Goal: Navigation & Orientation: Find specific page/section

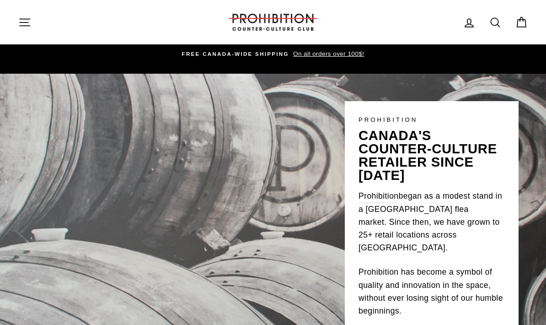
click at [21, 23] on icon "button" at bounding box center [24, 22] width 13 height 13
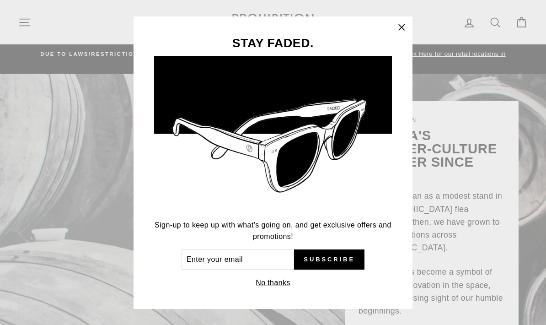
click at [400, 26] on icon "button" at bounding box center [401, 27] width 13 height 13
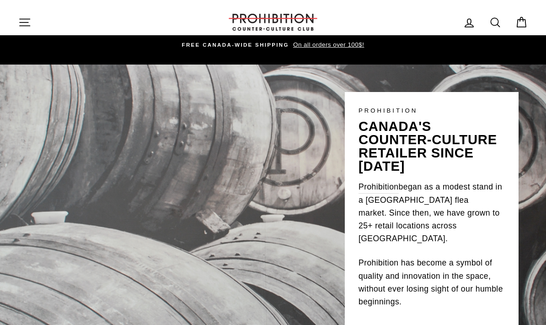
click at [22, 19] on icon "button" at bounding box center [24, 22] width 13 height 13
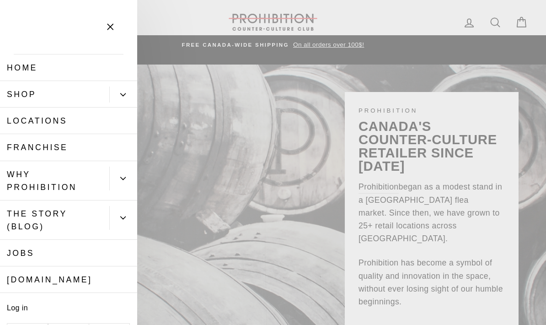
click at [119, 86] on button "Primary" at bounding box center [123, 94] width 28 height 16
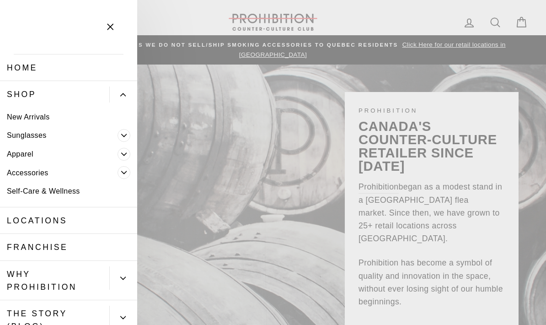
click at [125, 172] on icon "Primary" at bounding box center [124, 173] width 5 height 2
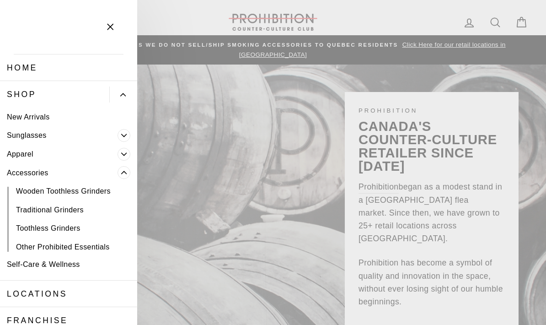
click at [123, 151] on icon "Primary" at bounding box center [123, 153] width 5 height 5
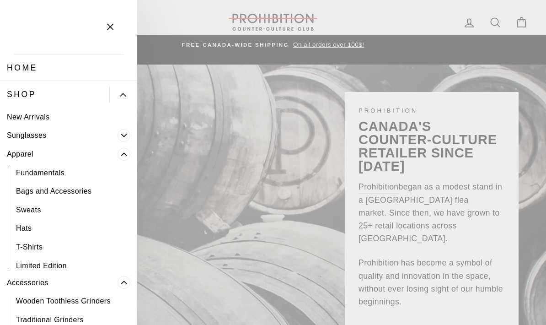
click at [123, 151] on icon "Primary" at bounding box center [123, 153] width 5 height 5
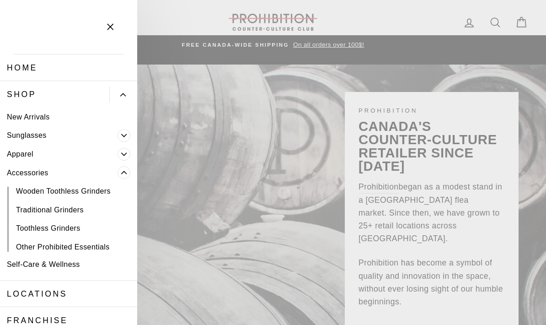
click at [129, 129] on span "Primary" at bounding box center [124, 135] width 13 height 13
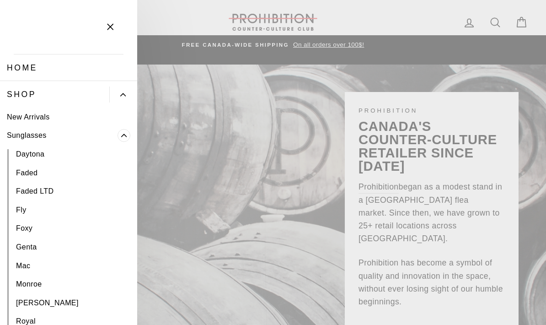
click at [127, 129] on span "Primary" at bounding box center [124, 135] width 13 height 13
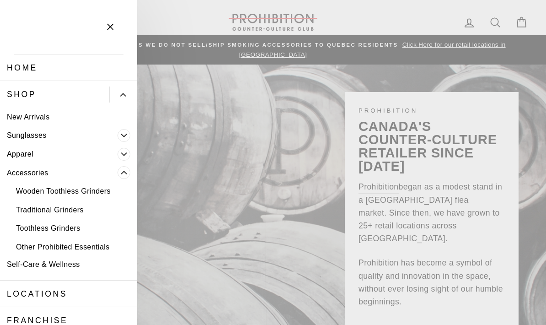
click at [90, 237] on link "Other Prohibited Essentials" at bounding box center [68, 246] width 137 height 19
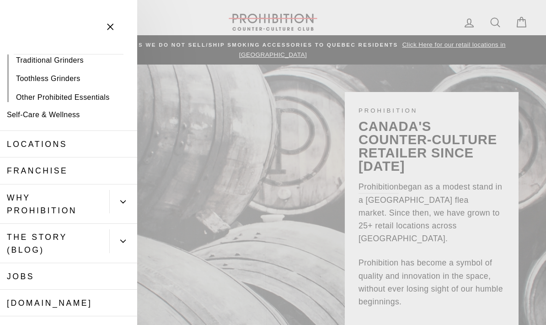
scroll to position [150, 0]
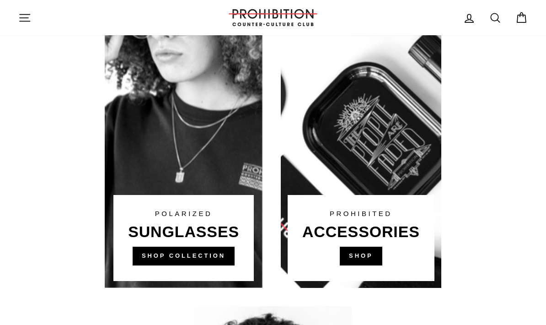
scroll to position [630, 0]
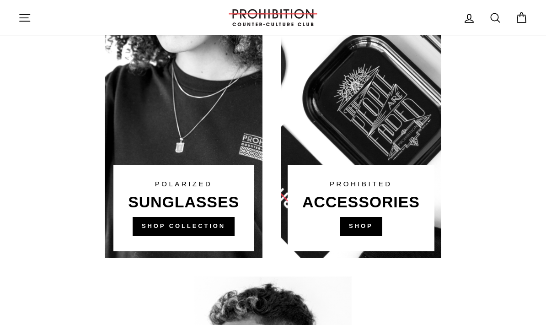
click at [353, 164] on link at bounding box center [361, 84] width 161 height 348
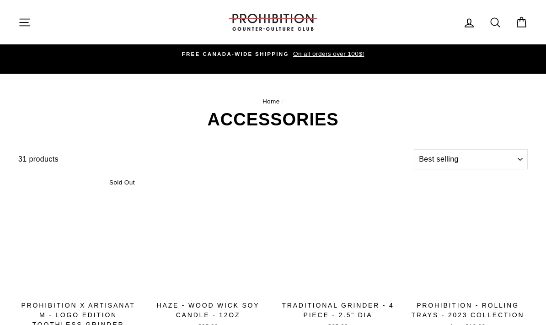
select select "best-selling"
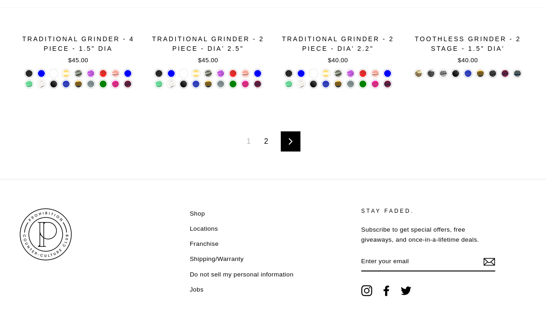
scroll to position [1398, 0]
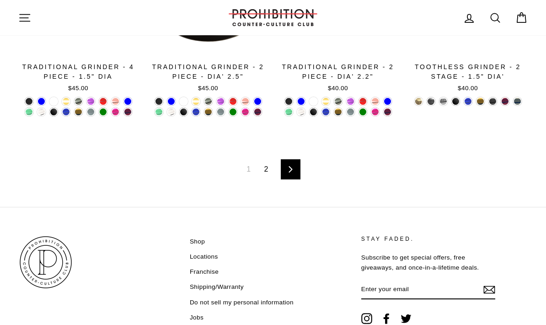
click at [294, 161] on link "Next" at bounding box center [291, 169] width 20 height 20
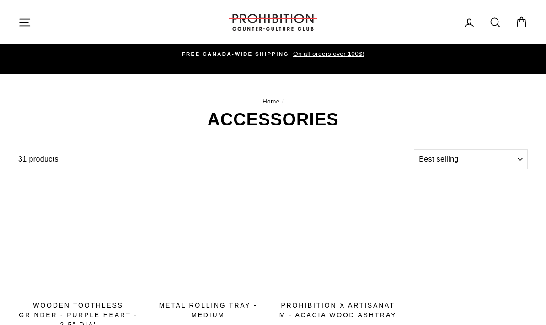
select select "best-selling"
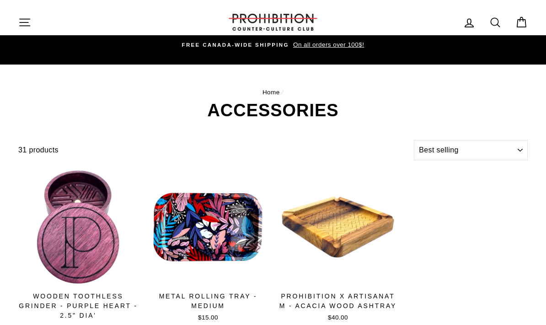
click at [23, 24] on icon "button" at bounding box center [24, 22] width 13 height 13
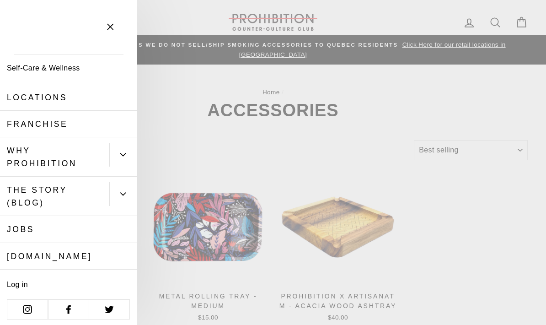
scroll to position [197, 0]
click at [90, 252] on link "[DOMAIN_NAME]" at bounding box center [68, 256] width 137 height 27
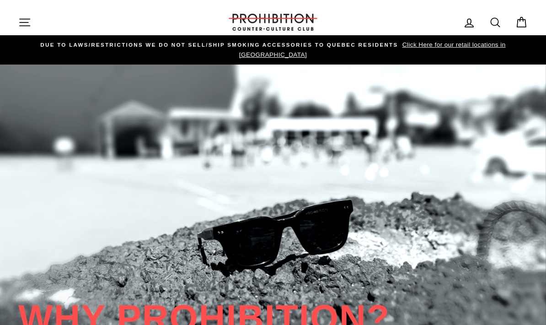
click at [17, 17] on button "Site navigation" at bounding box center [25, 22] width 24 height 20
